Goal: Check status: Check status

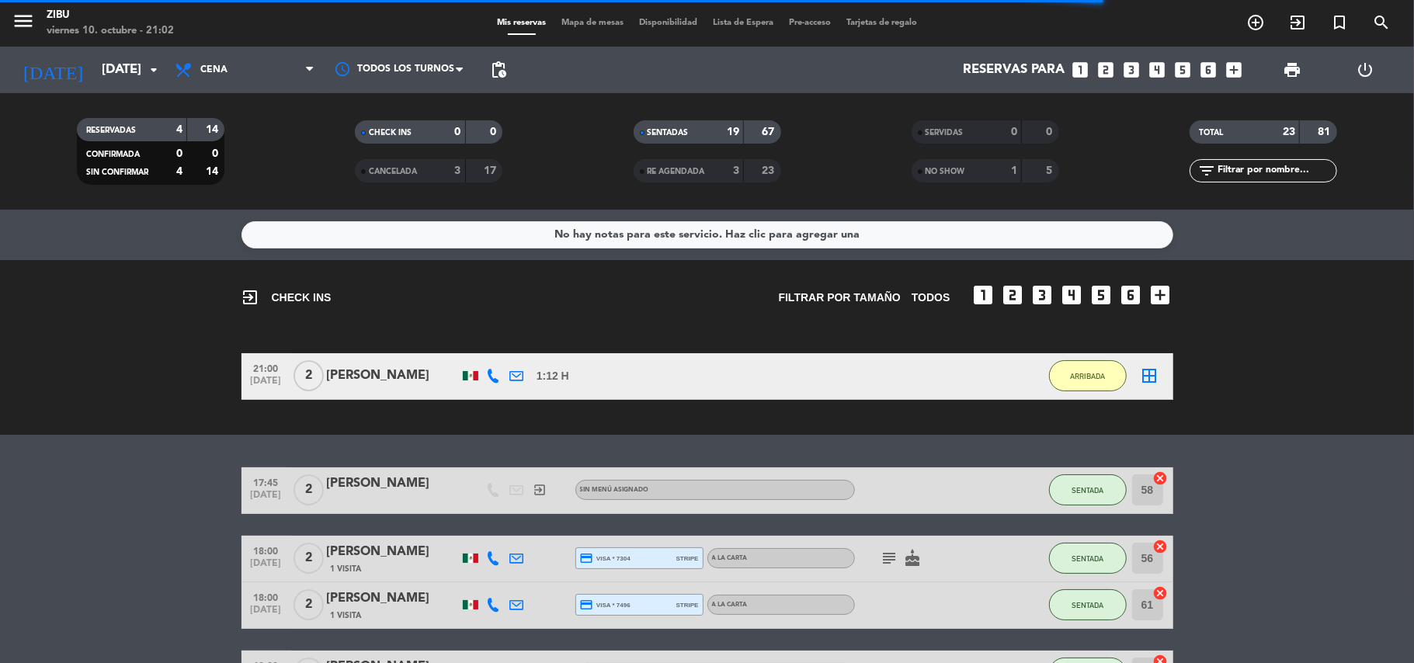
click at [129, 430] on div "exit_to_app CHECK INS Filtrar por tamaño TODOS looks_one looks_two looks_3 look…" at bounding box center [707, 347] width 1414 height 175
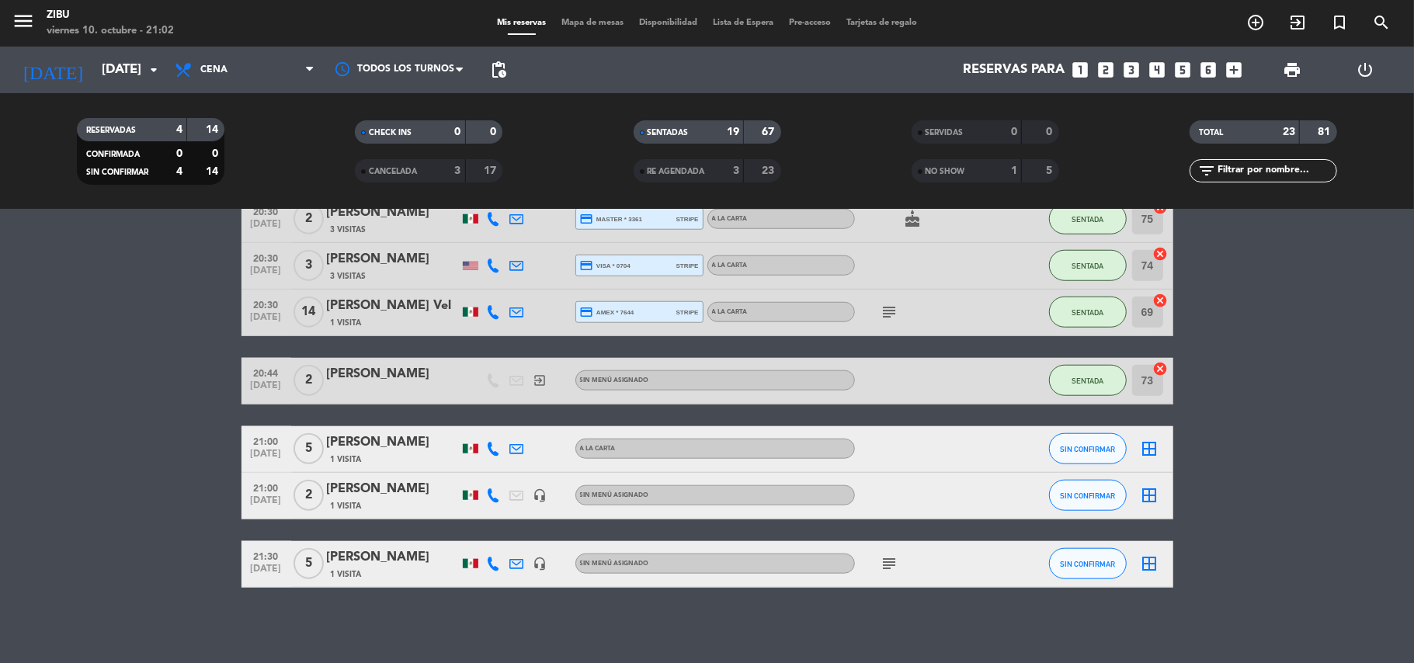
scroll to position [1101, 0]
click at [904, 22] on span "Tarjetas de regalo" at bounding box center [882, 23] width 86 height 9
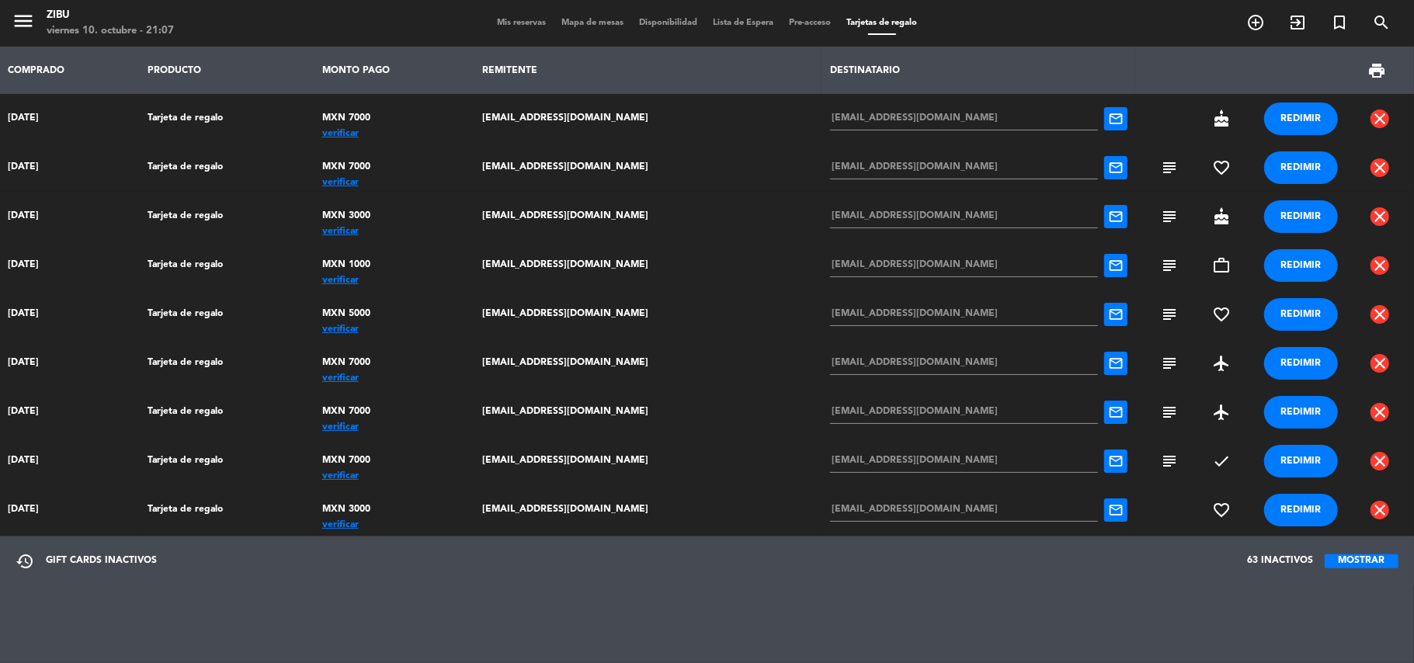
click at [41, 26] on span "menu" at bounding box center [29, 23] width 35 height 37
click at [516, 20] on span "Mis reservas" at bounding box center [521, 23] width 64 height 9
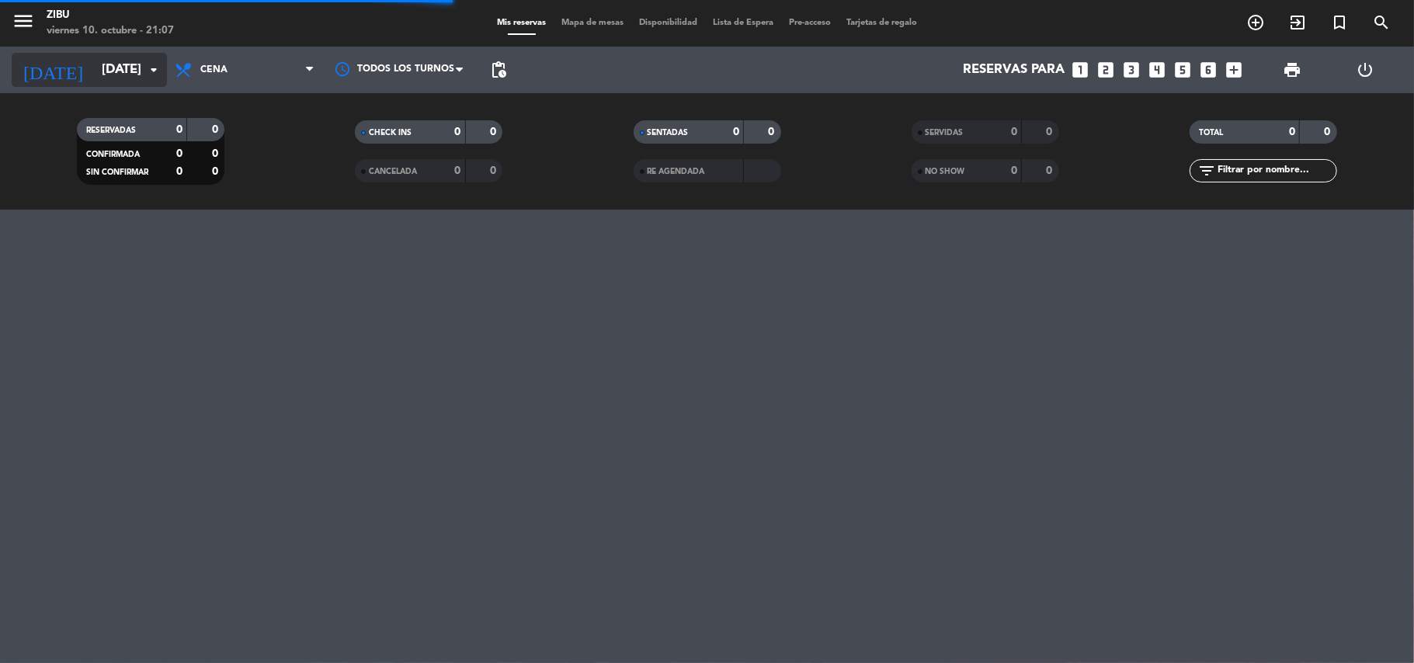
click at [110, 55] on input "[DATE]" at bounding box center [178, 70] width 168 height 30
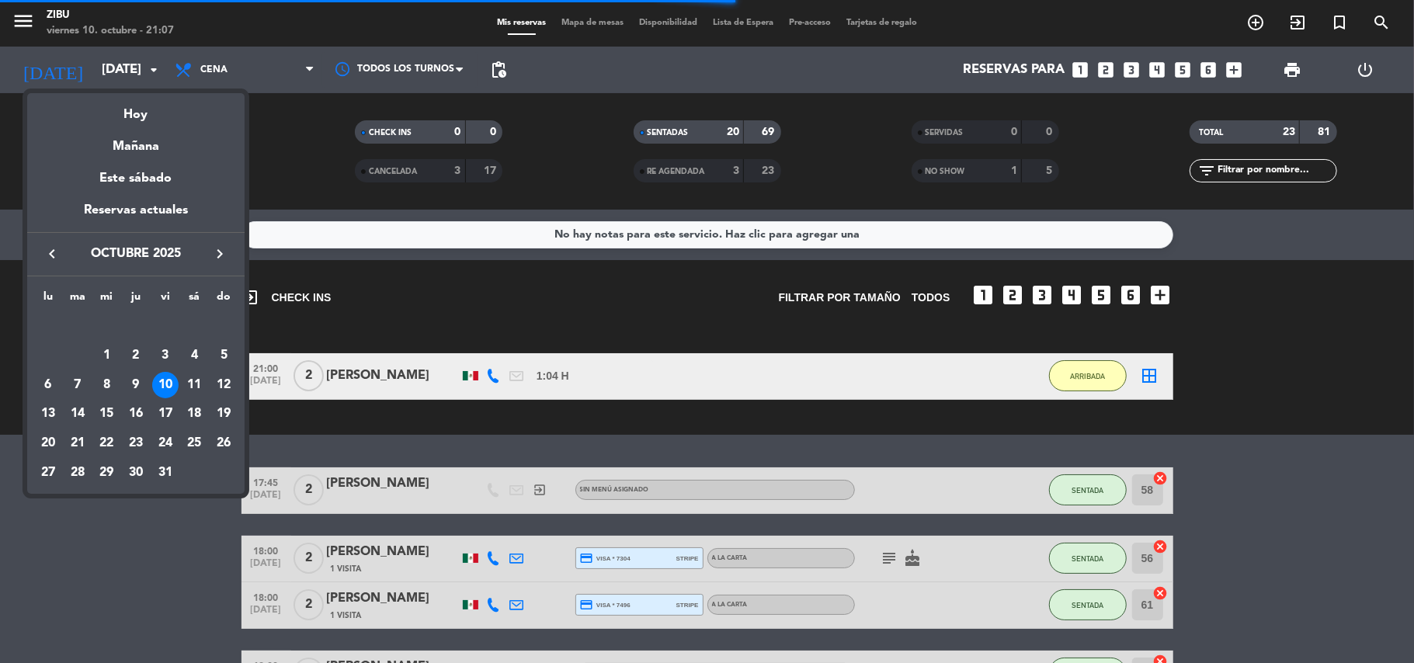
click at [214, 245] on icon "keyboard_arrow_right" at bounding box center [219, 254] width 19 height 19
click at [200, 442] on div "27" at bounding box center [194, 443] width 26 height 26
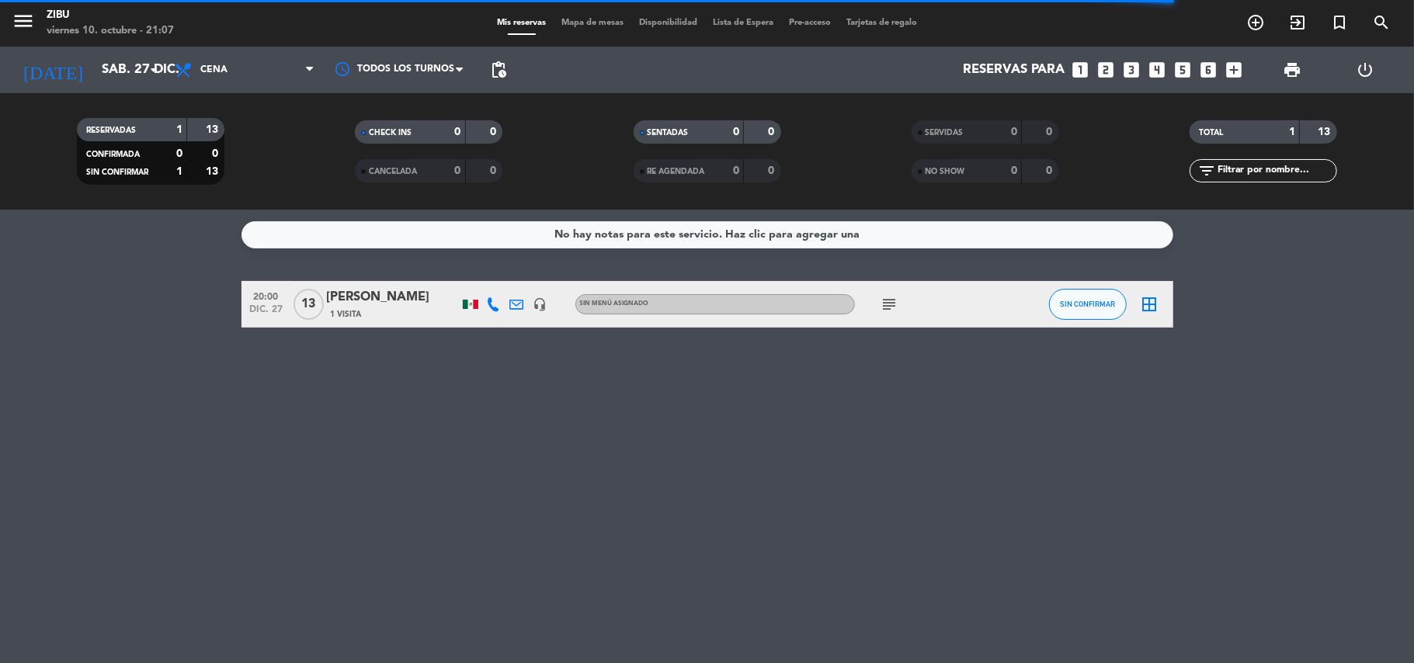
click at [889, 308] on icon "subject" at bounding box center [890, 304] width 19 height 19
click at [991, 377] on div "No hay notas para este servicio. Haz clic para agregar una 20:00 [DATE] [PERSON…" at bounding box center [707, 437] width 1414 height 454
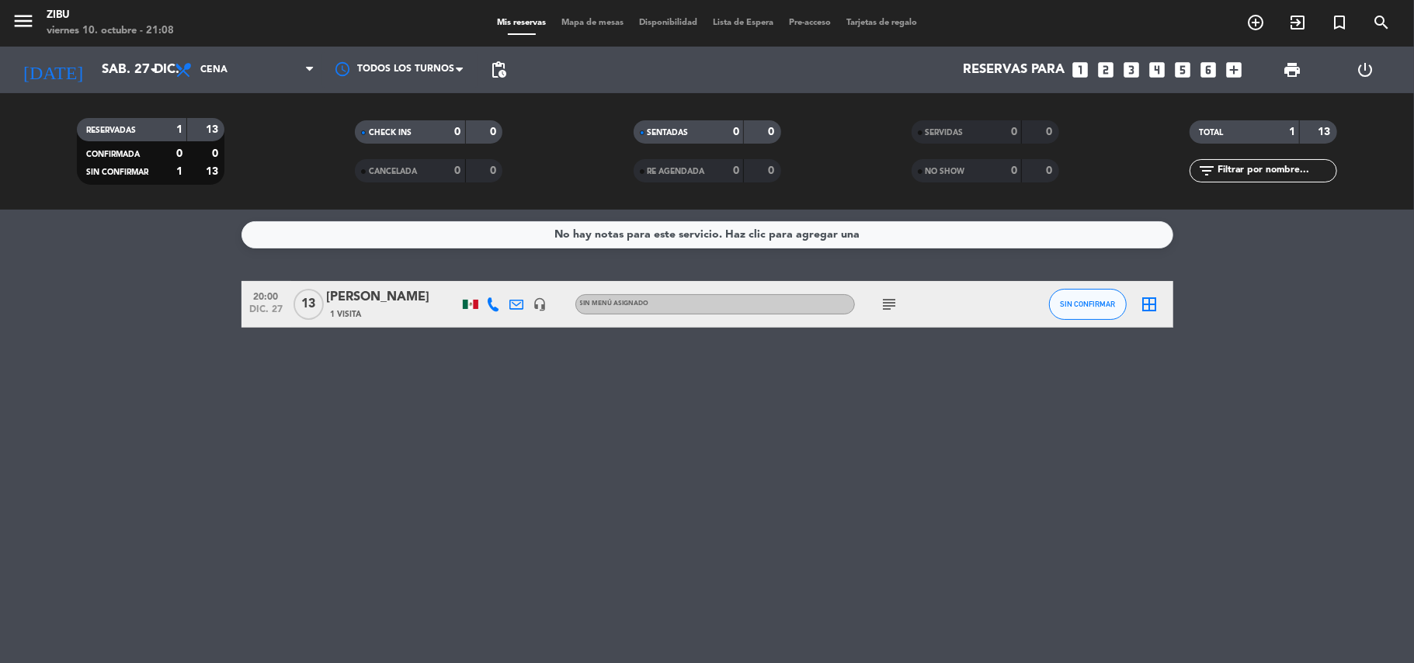
click at [336, 311] on span "1 Visita" at bounding box center [346, 314] width 31 height 12
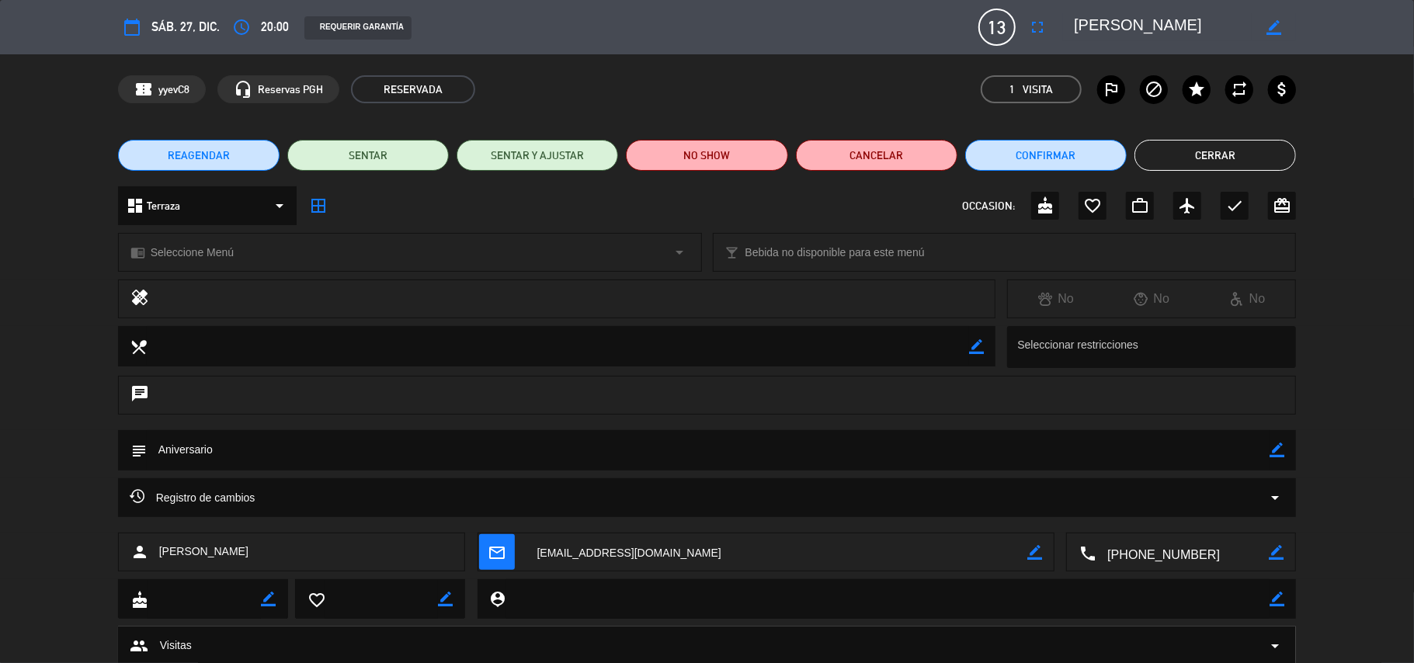
click at [510, 557] on span "mail_outline" at bounding box center [497, 552] width 36 height 36
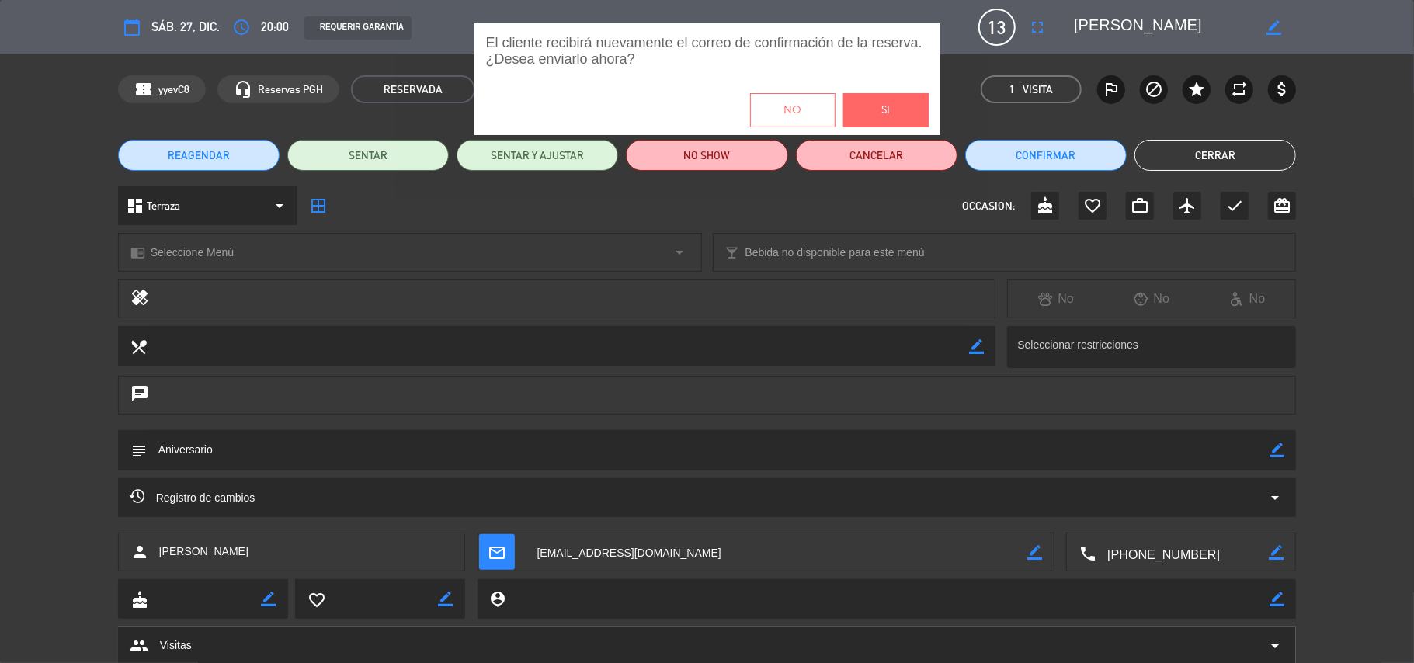
click at [911, 112] on button "Si" at bounding box center [886, 110] width 85 height 34
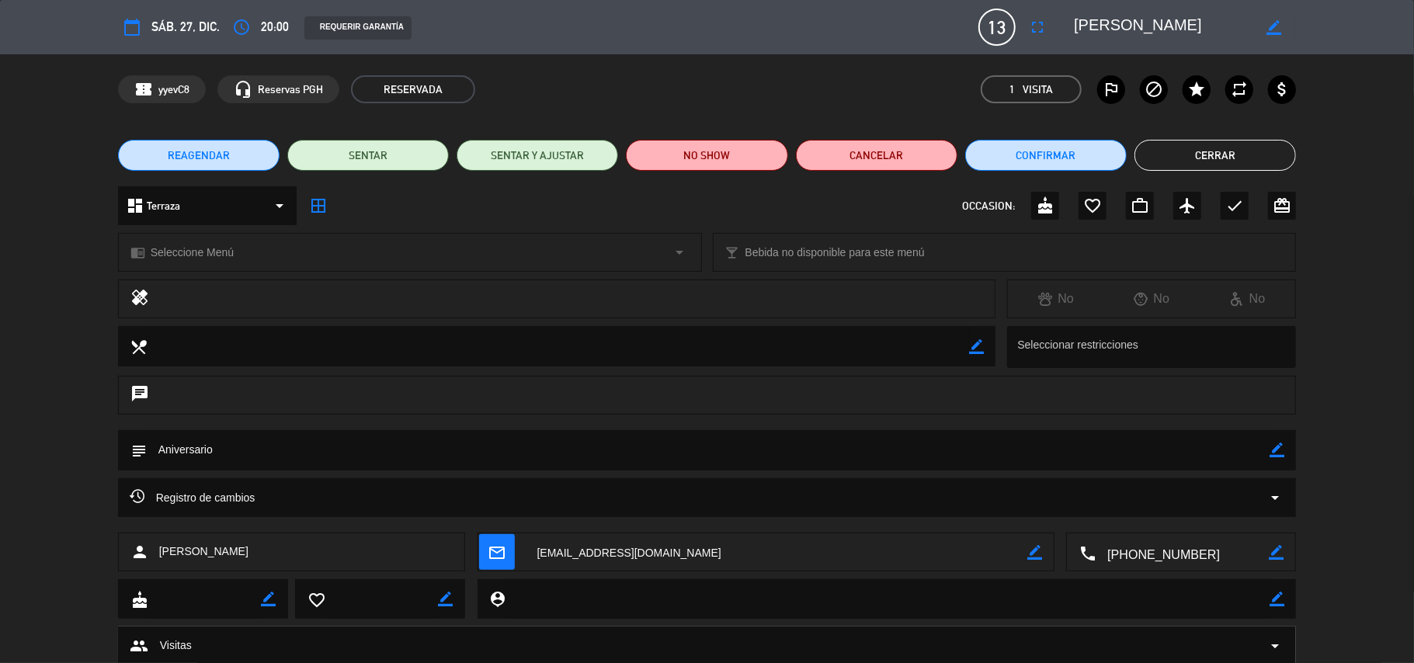
click at [1227, 149] on button "Cerrar" at bounding box center [1216, 155] width 162 height 31
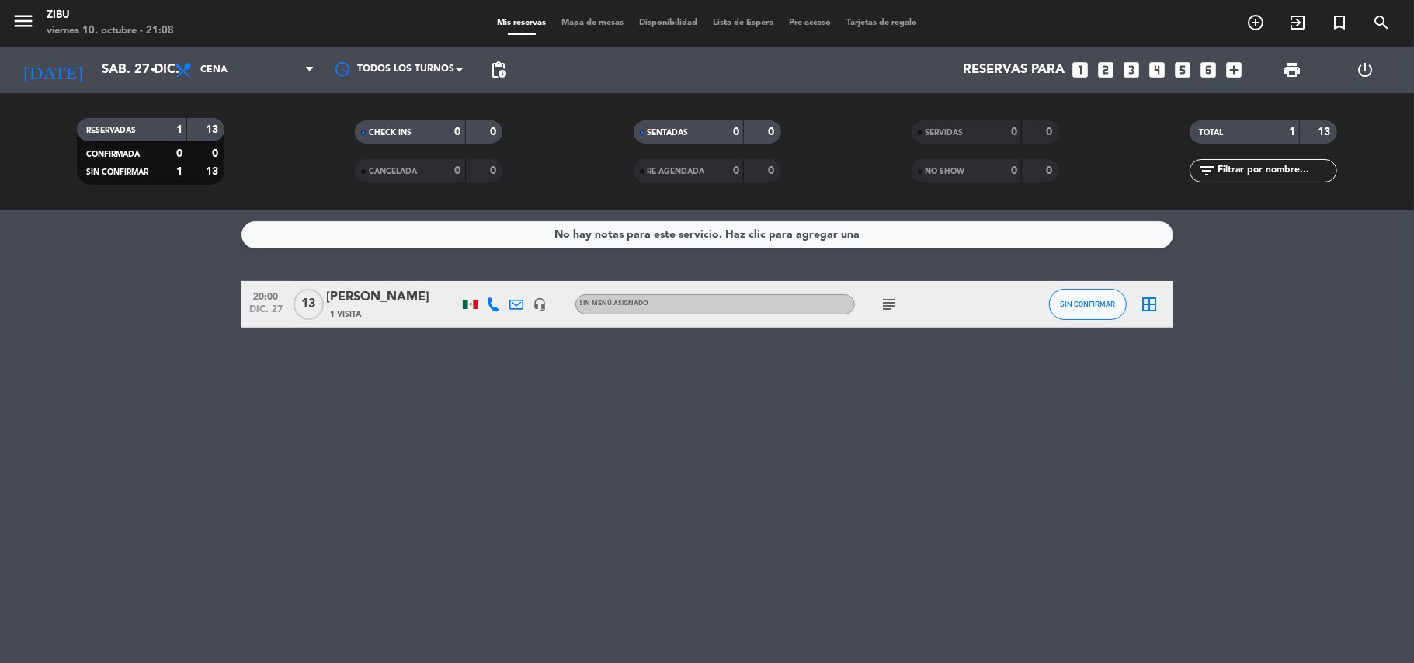
click at [112, 370] on div "No hay notas para este servicio. Haz clic para agregar una 20:00 [DATE] [PERSON…" at bounding box center [707, 437] width 1414 height 454
click at [106, 75] on input "sáb. 27 dic." at bounding box center [178, 70] width 168 height 30
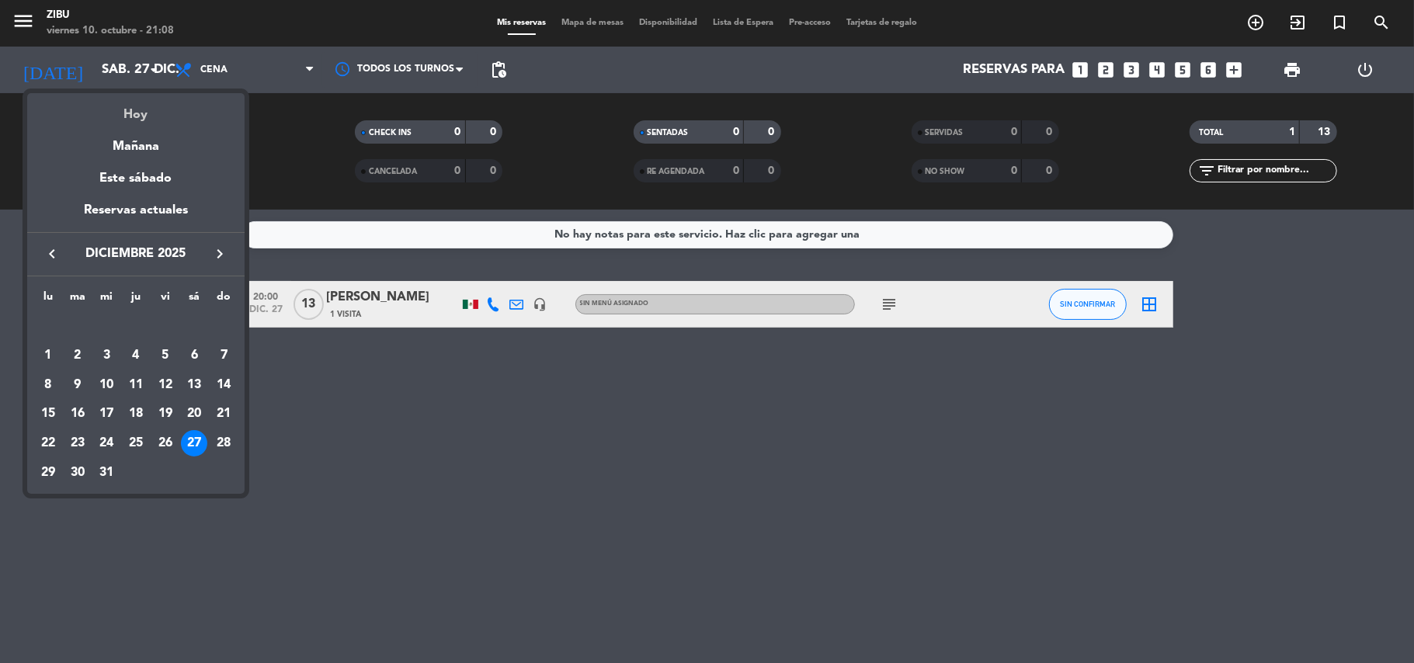
click at [165, 113] on div "Hoy" at bounding box center [135, 109] width 217 height 32
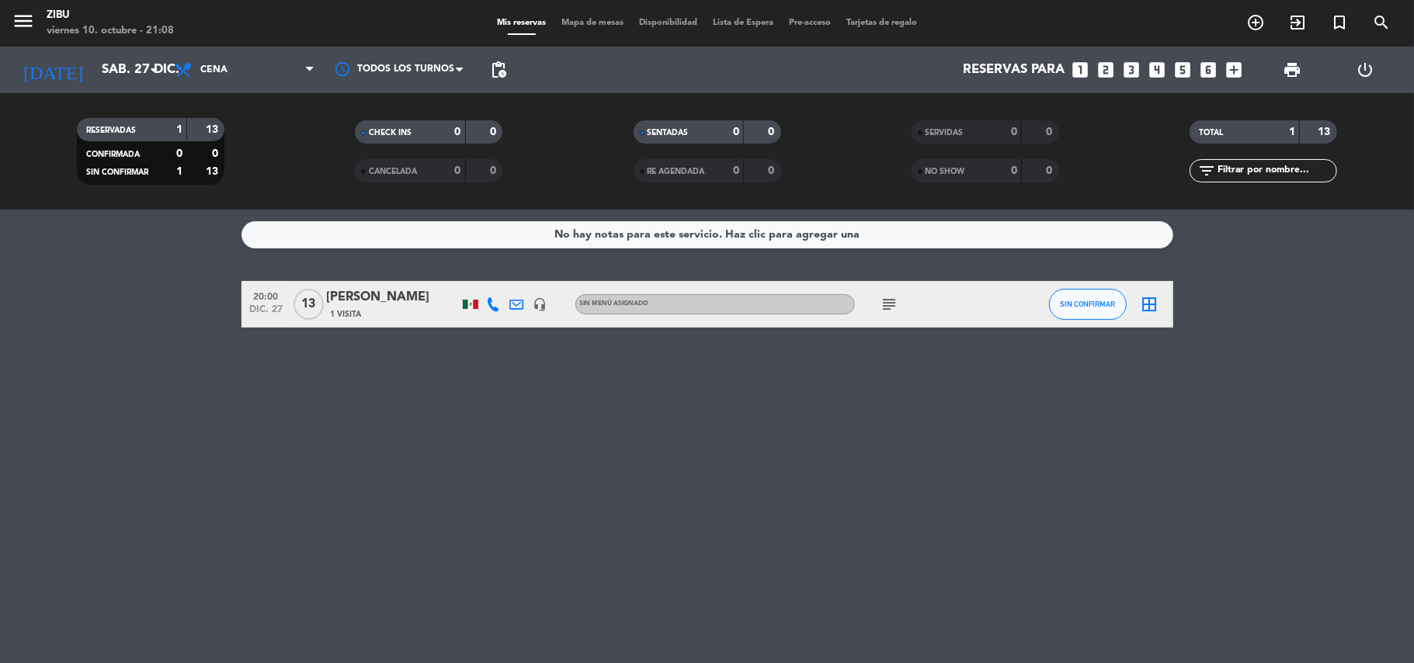
type input "[DATE]"
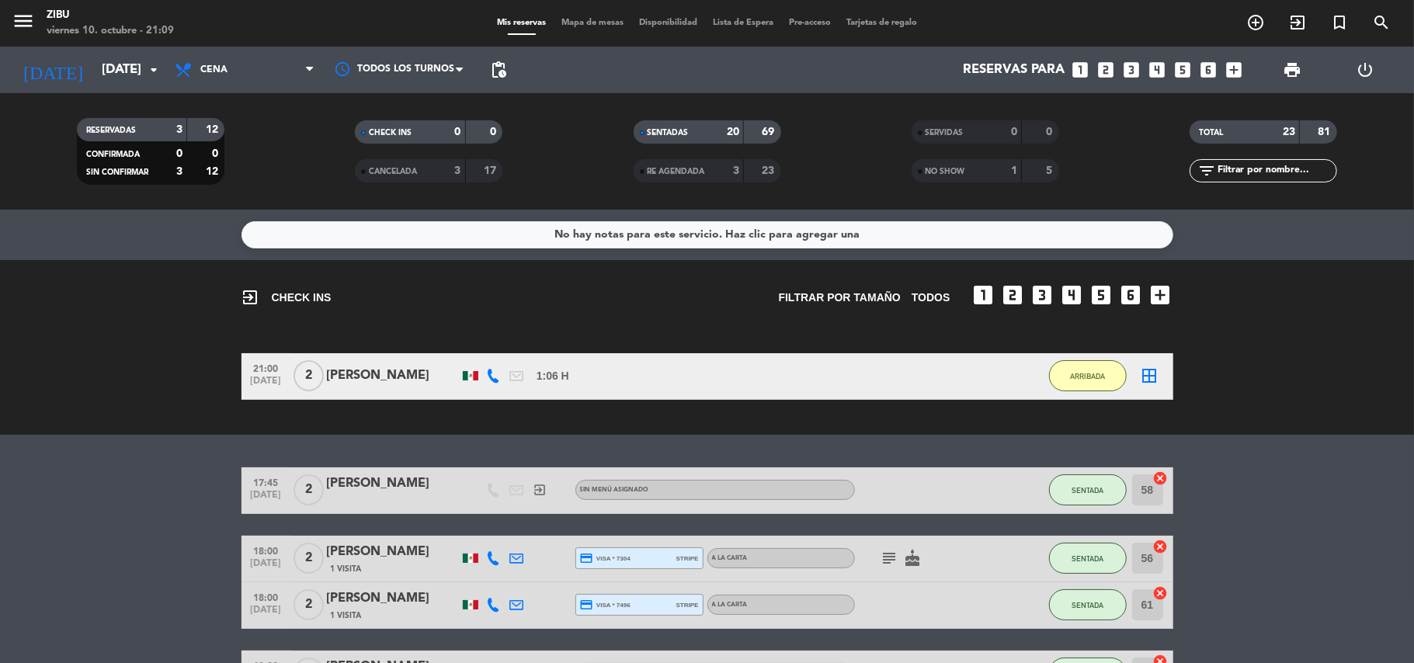
click at [22, 415] on div "exit_to_app CHECK INS Filtrar por tamaño TODOS looks_one looks_two looks_3 look…" at bounding box center [707, 347] width 1414 height 175
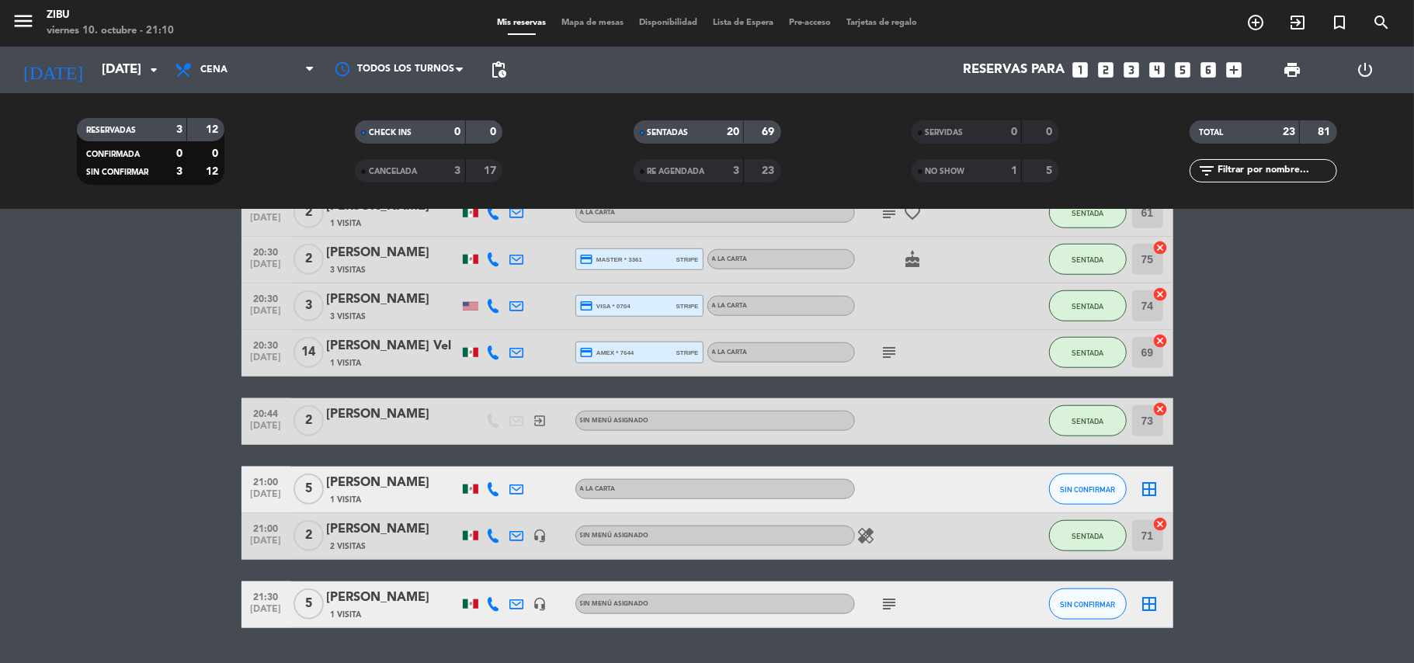
scroll to position [1101, 0]
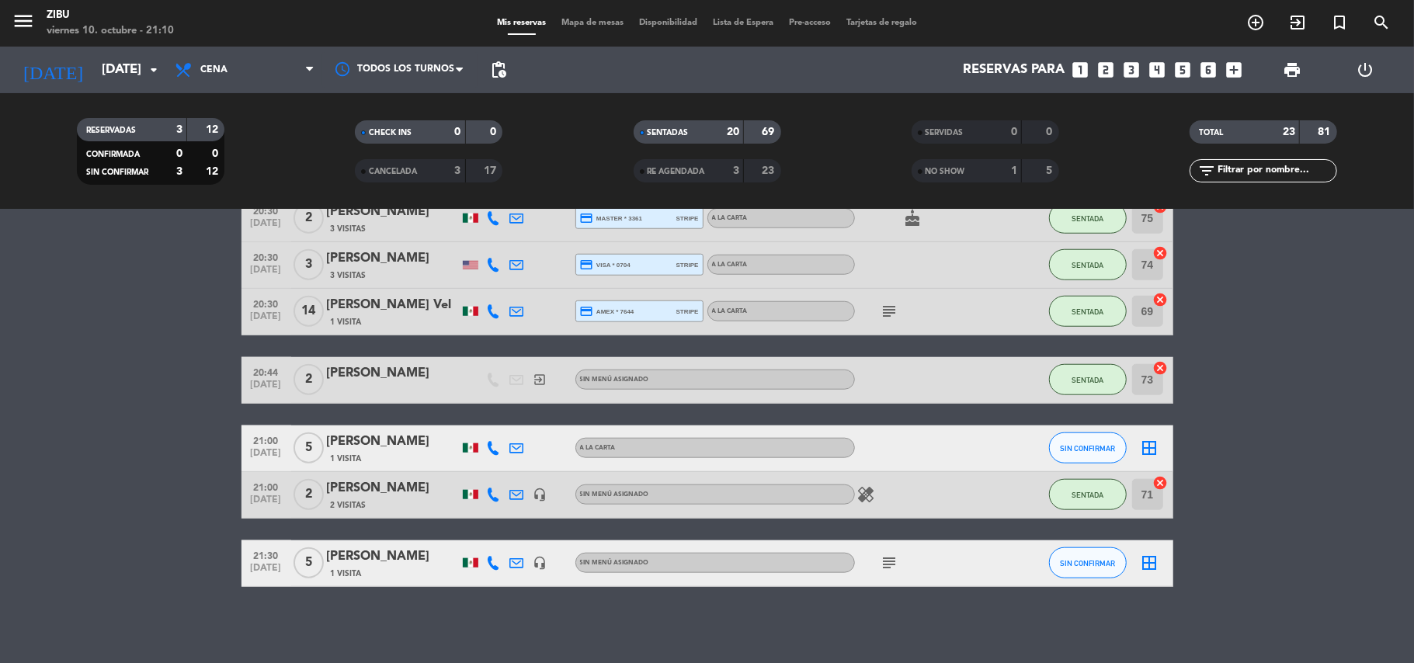
click at [271, 563] on span "[DATE]" at bounding box center [266, 572] width 39 height 18
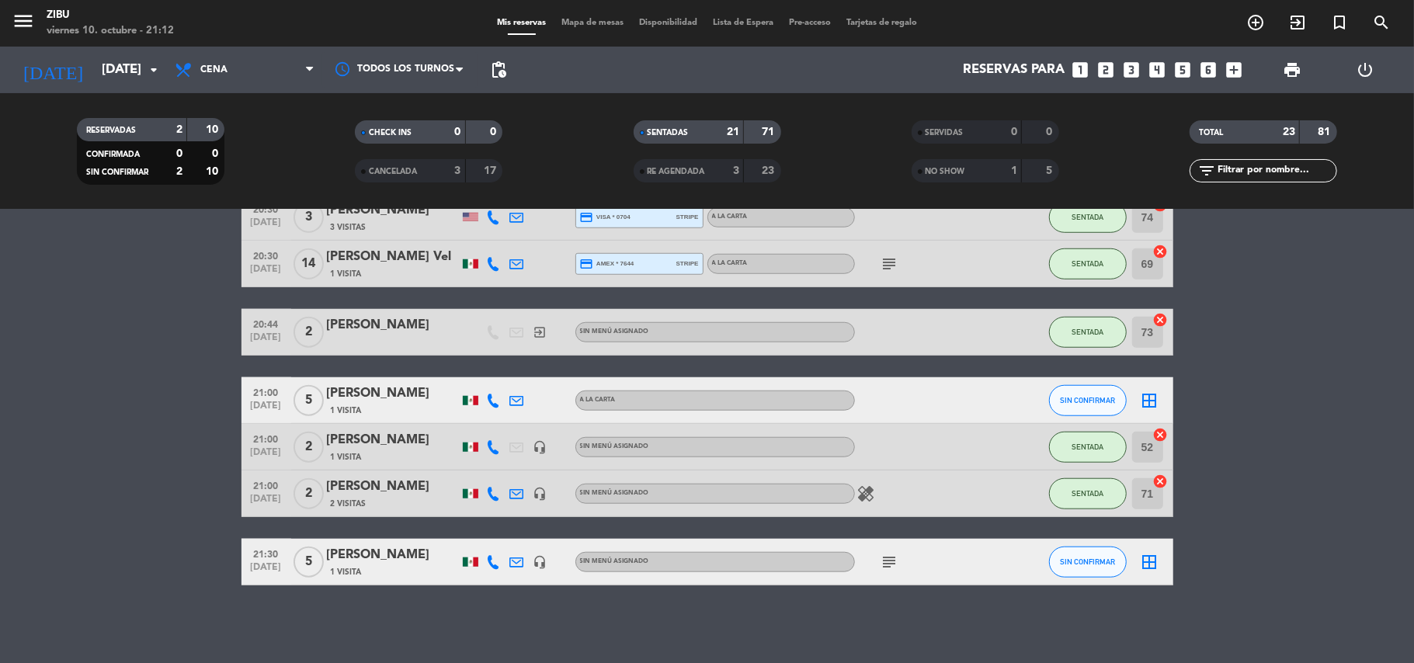
scroll to position [915, 0]
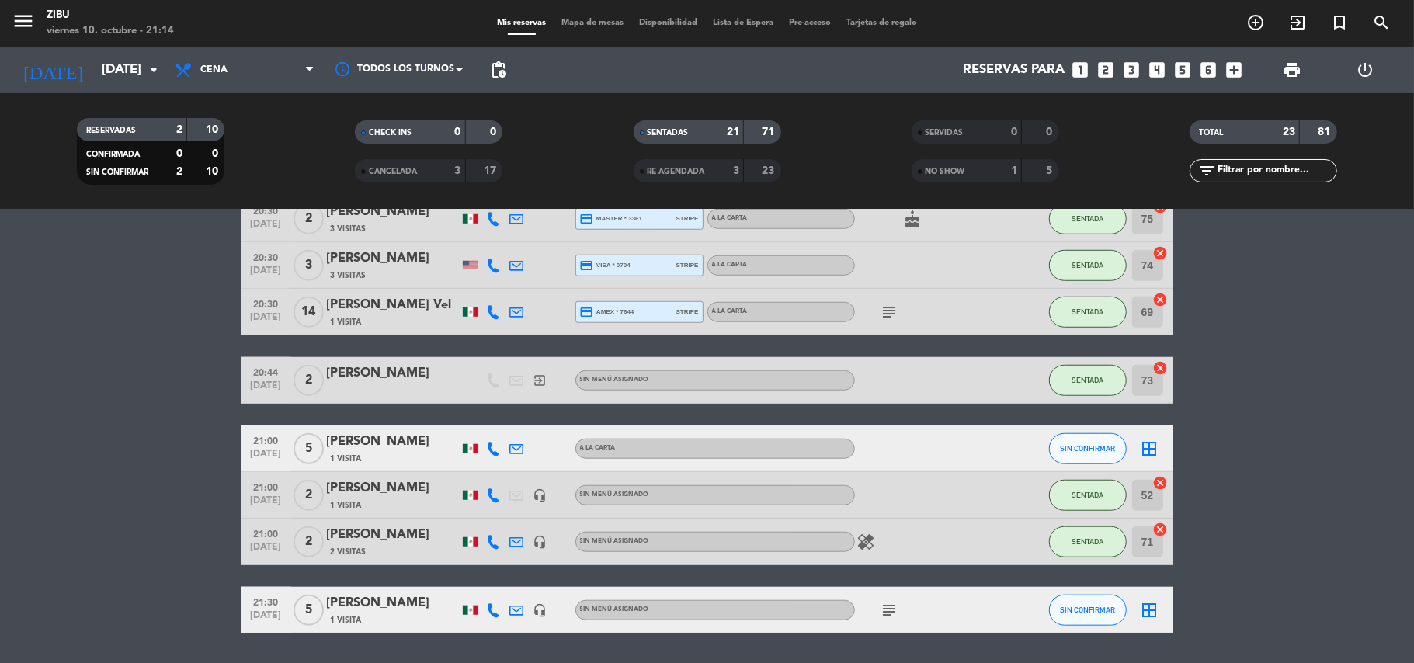
click at [82, 327] on bookings-row "17:45 [DATE] 2 [PERSON_NAME] exit_to_app Sin menú asignado SENTADA 58 cancel 18…" at bounding box center [707, 0] width 1414 height 1268
